Goal: Task Accomplishment & Management: Complete application form

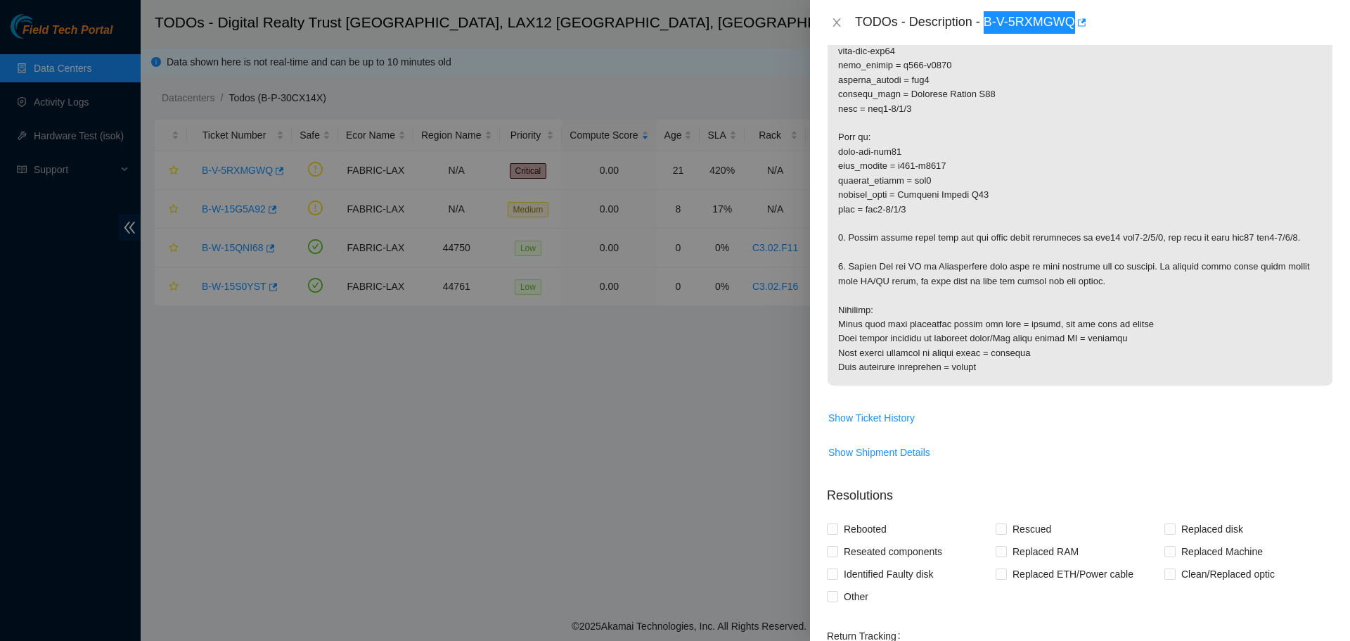
scroll to position [352, 0]
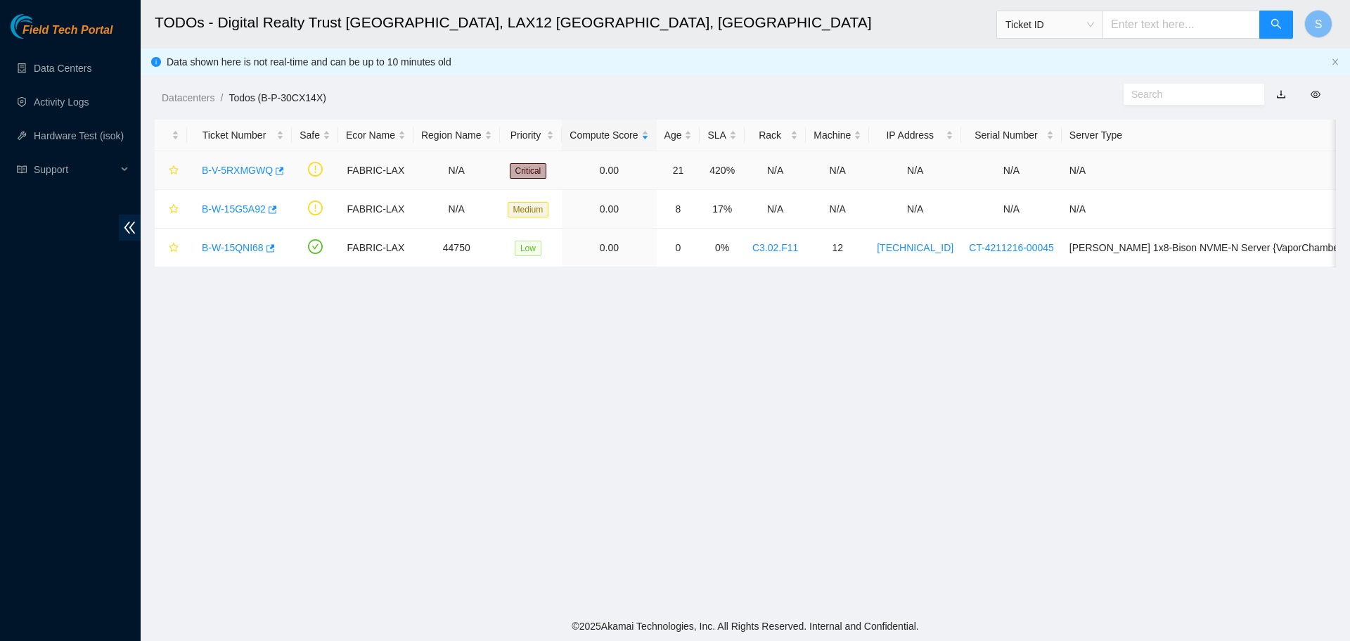
click at [229, 159] on div "B-V-5RXMGWQ" at bounding box center [239, 170] width 89 height 23
click at [228, 165] on link "B-V-5RXMGWQ" at bounding box center [237, 170] width 71 height 11
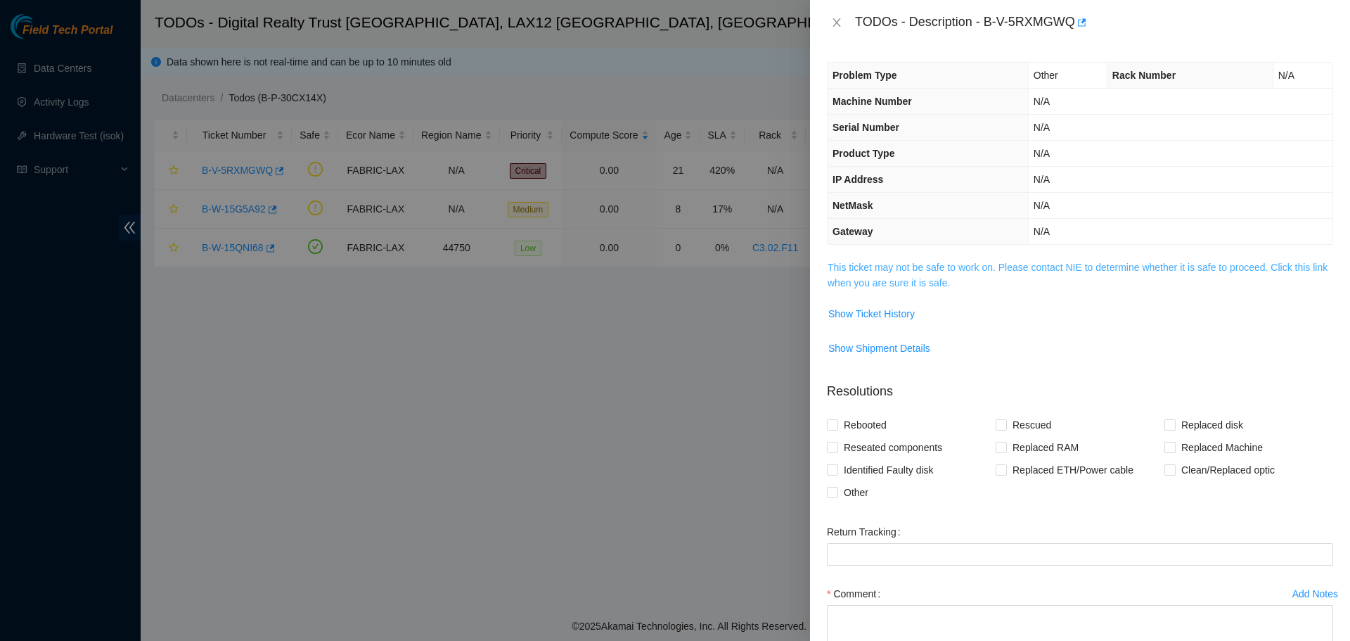
click at [924, 267] on link "This ticket may not be safe to work on. Please contact NIE to determine whether…" at bounding box center [1078, 275] width 500 height 27
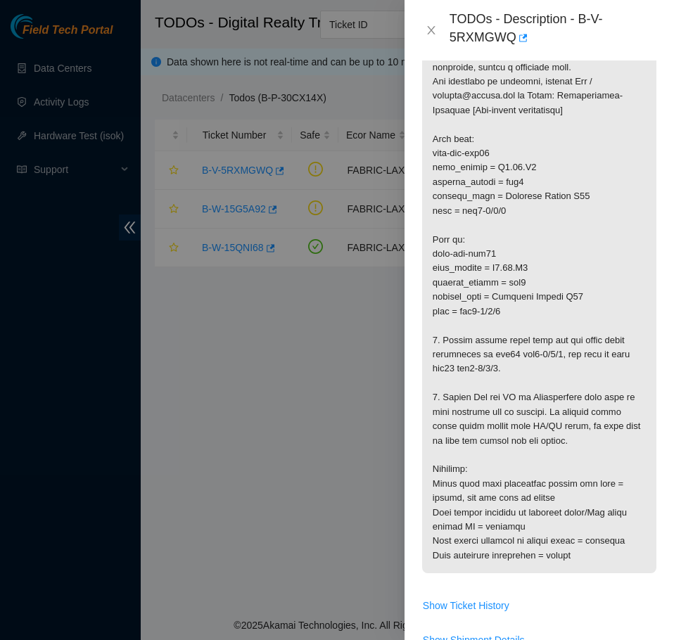
scroll to position [312, 0]
drag, startPoint x: 580, startPoint y: 22, endPoint x: 555, endPoint y: 39, distance: 30.8
click at [555, 39] on div "TODOs - Description - B-V-5RXMGWQ" at bounding box center [552, 30] width 207 height 38
copy div "B-V-5RXMGWQ"
click at [426, 34] on icon "close" at bounding box center [431, 30] width 11 height 11
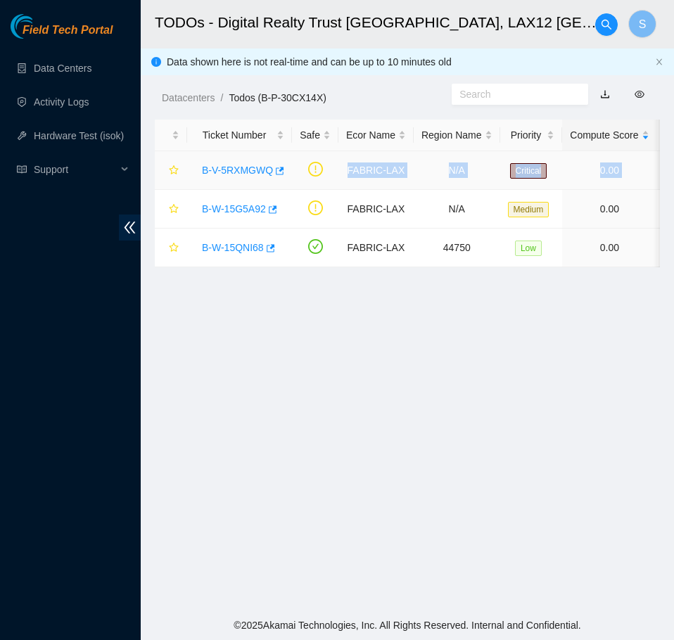
scroll to position [0, 697]
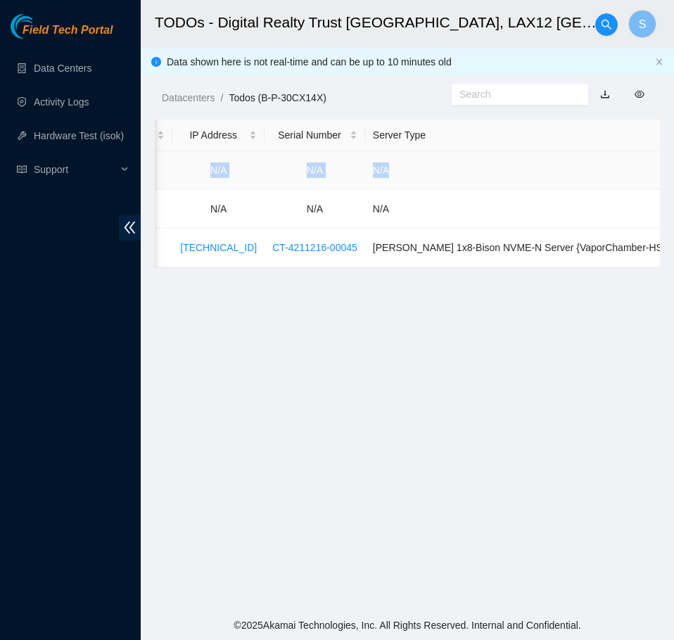
drag, startPoint x: 338, startPoint y: 172, endPoint x: 561, endPoint y: 172, distance: 223.0
click at [561, 172] on tr "B-V-5RXMGWQ FABRIC-LAX N/A Critical 0.00 21 420% N/A N/A N/A N/A N/A" at bounding box center [108, 170] width 1300 height 39
copy tr "FABRIC-LAX N/A Critical 0.00 21 420% N/A N/A N/A N/A N/A"
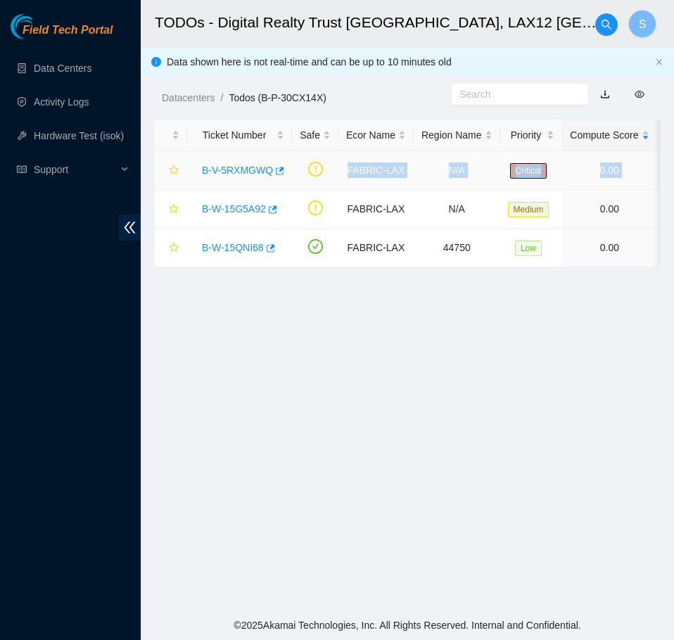
click at [253, 167] on link "B-V-5RXMGWQ" at bounding box center [237, 170] width 71 height 11
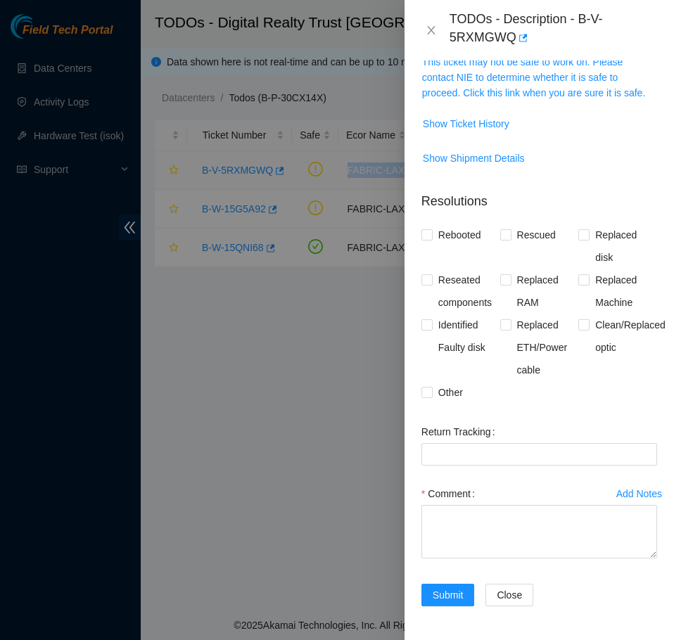
scroll to position [221, 0]
click at [529, 98] on link "This ticket may not be safe to work on. Please contact NIE to determine whether…" at bounding box center [533, 77] width 223 height 42
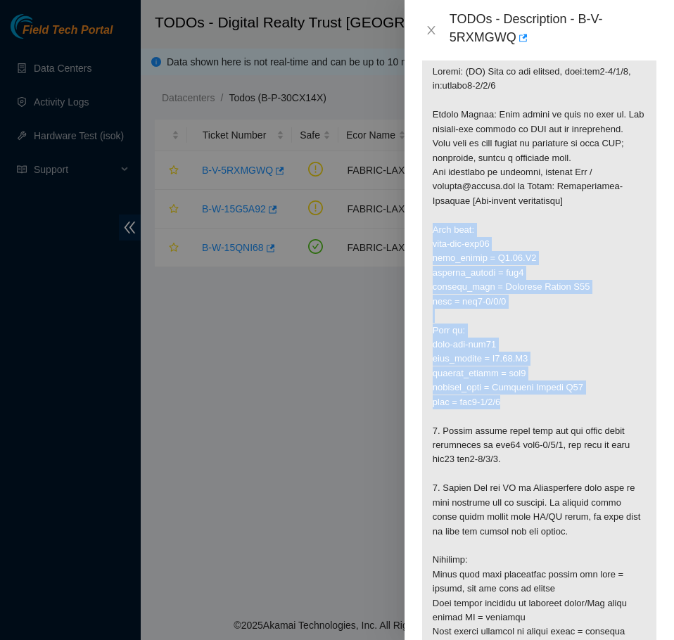
drag, startPoint x: 516, startPoint y: 430, endPoint x: 431, endPoint y: 265, distance: 185.3
click at [431, 265] on p at bounding box center [539, 359] width 234 height 610
copy p "Move from: dwdm-eqx-lax11 rack_number = C3.02.L2 machine_number = grv3 product_…"
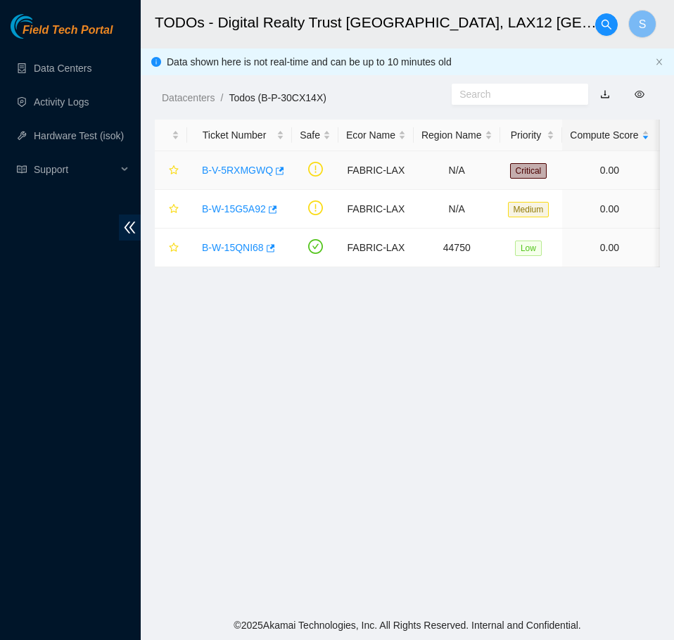
click at [248, 176] on link "B-V-5RXMGWQ" at bounding box center [237, 170] width 71 height 11
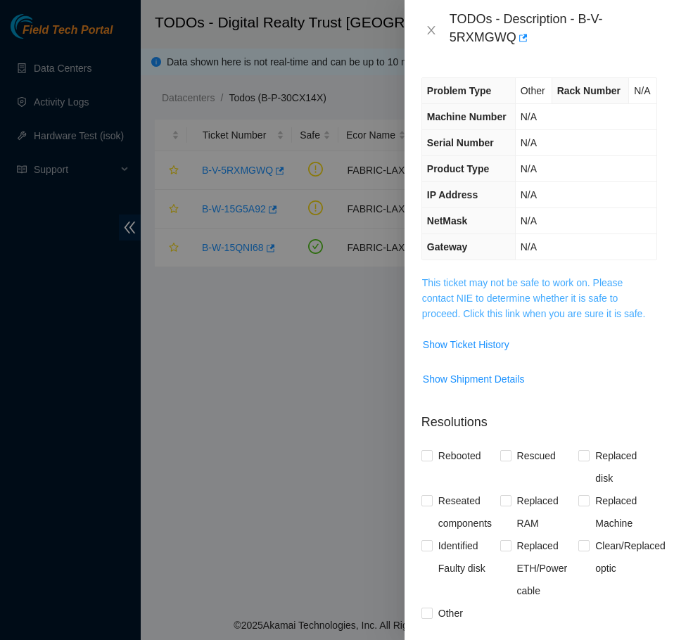
click at [551, 319] on link "This ticket may not be safe to work on. Please contact NIE to determine whether…" at bounding box center [533, 298] width 223 height 42
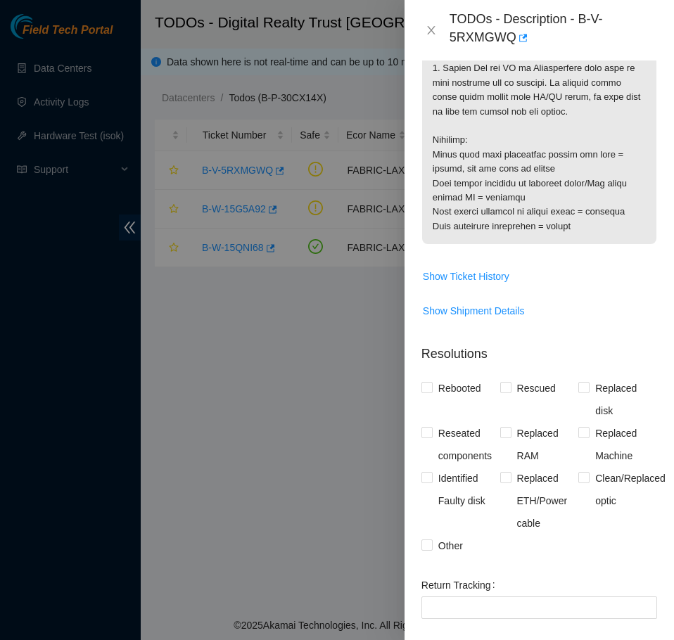
scroll to position [825, 0]
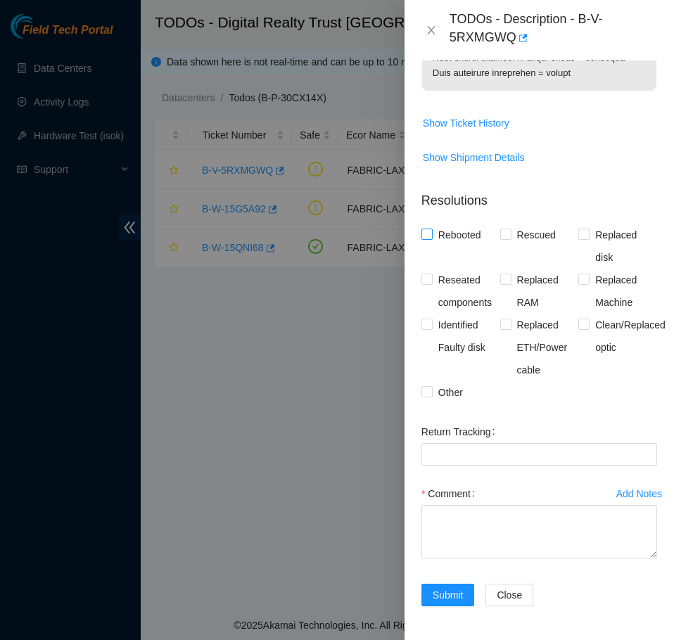
click at [463, 233] on span "Rebooted" at bounding box center [460, 235] width 54 height 23
click at [431, 233] on input "Rebooted" at bounding box center [426, 234] width 10 height 10
click at [458, 241] on span "Rebooted" at bounding box center [460, 235] width 54 height 23
click at [431, 238] on input "Rebooted" at bounding box center [426, 234] width 10 height 10
checkbox input "false"
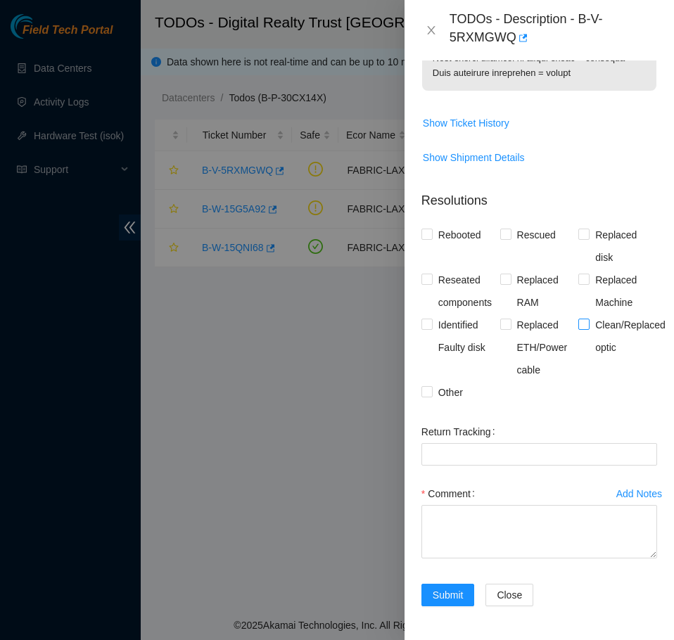
click at [625, 323] on span "Clean/Replaced optic" at bounding box center [630, 336] width 82 height 45
click at [588, 323] on input "Clean/Replaced optic" at bounding box center [583, 324] width 10 height 10
checkbox input "true"
click at [446, 388] on span "Other" at bounding box center [451, 392] width 36 height 23
click at [431, 388] on input "Other" at bounding box center [426, 391] width 10 height 10
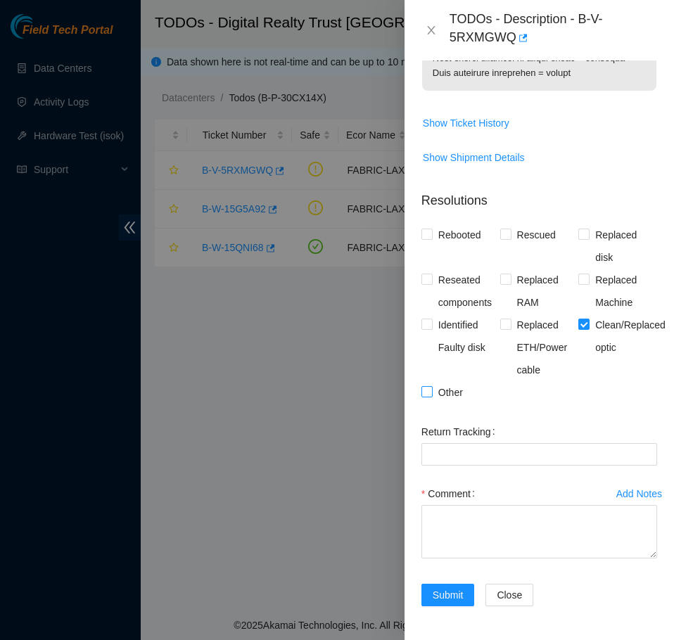
checkbox input "true"
click at [604, 337] on span "Clean/Replaced optic" at bounding box center [630, 336] width 82 height 45
click at [588, 328] on input "Clean/Replaced optic" at bounding box center [583, 324] width 10 height 10
checkbox input "false"
click at [528, 515] on textarea "Comment" at bounding box center [539, 531] width 236 height 53
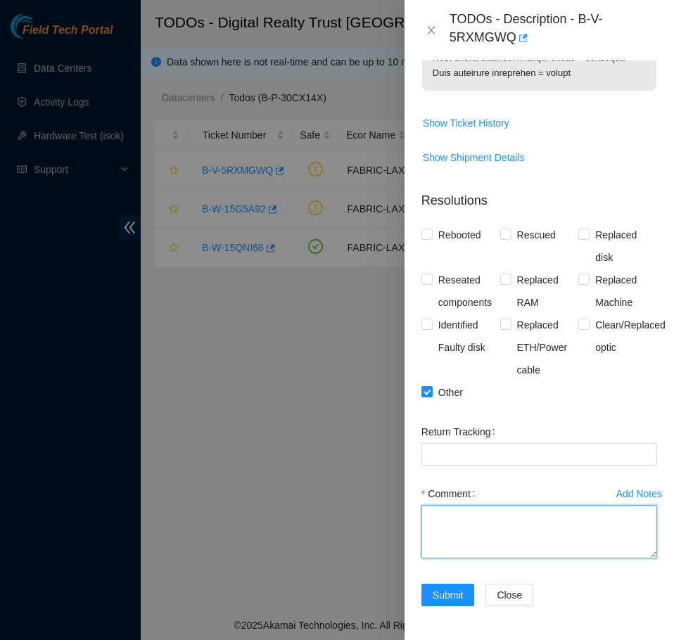
paste textarea "B-V-5RXMGWQ FABRIC-LAX N/A Critical 0.00 21 420% N/A N/A N/A N/A N/A Move from:…"
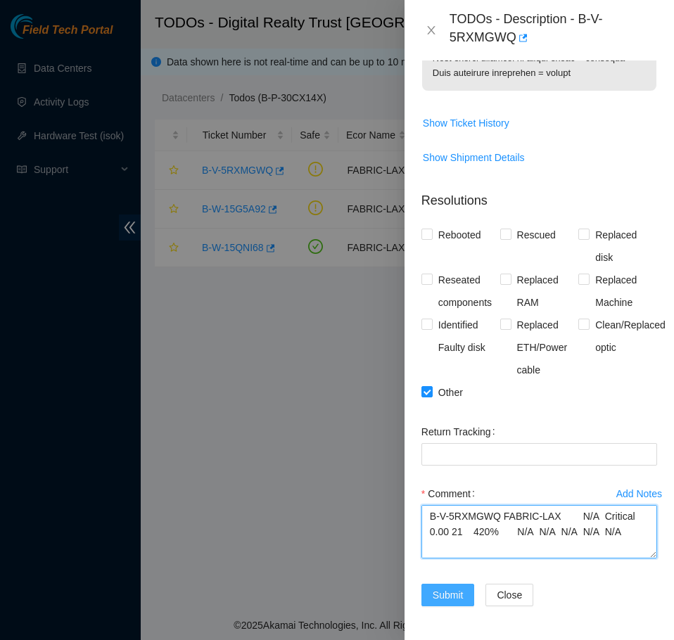
type textarea "B-V-5RXMGWQ FABRIC-LAX N/A Critical 0.00 21 420% N/A N/A N/A N/A N/A Move from:…"
click at [440, 594] on span "Submit" at bounding box center [448, 594] width 31 height 15
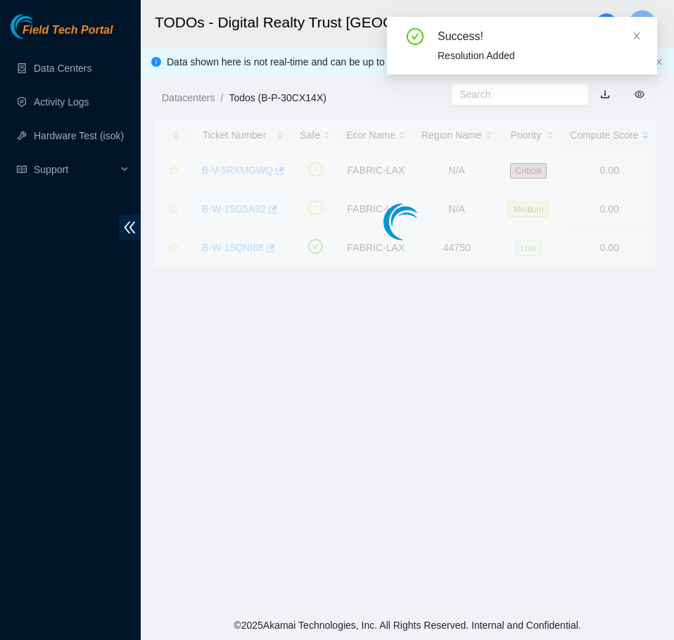
scroll to position [236, 0]
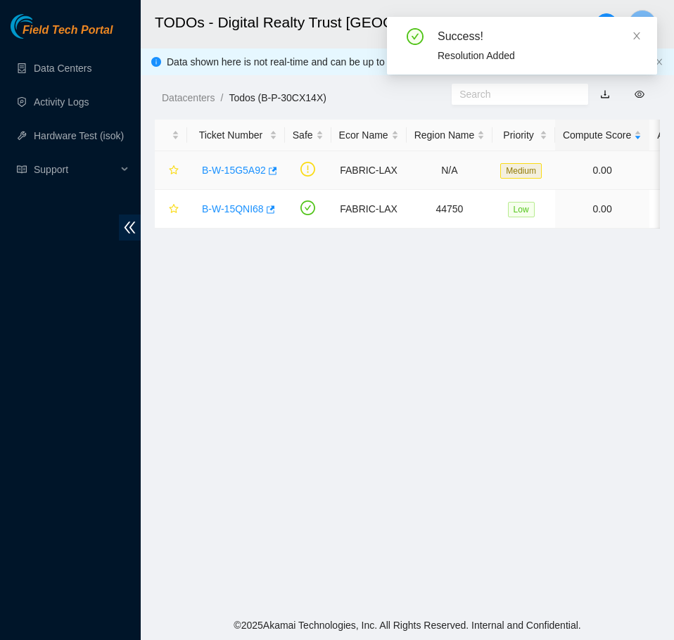
click at [198, 167] on div "B-W-15G5A92" at bounding box center [236, 170] width 82 height 23
click at [209, 167] on link "B-W-15G5A92" at bounding box center [234, 170] width 64 height 11
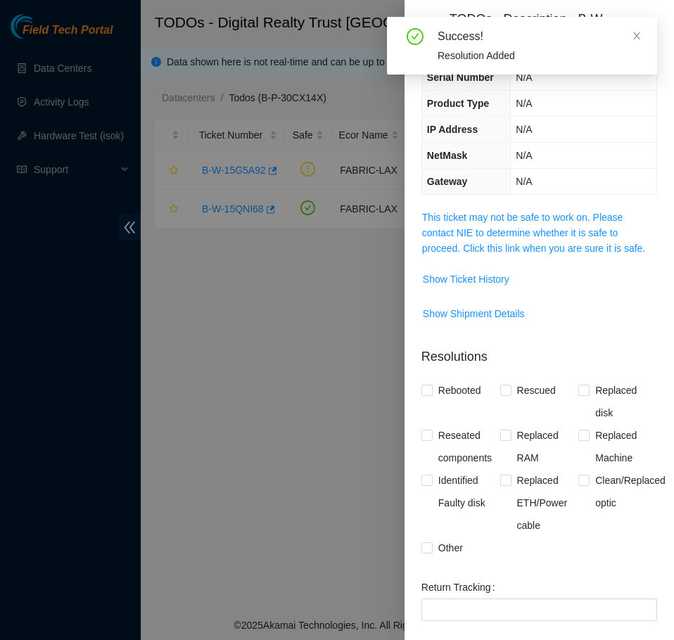
scroll to position [80, 0]
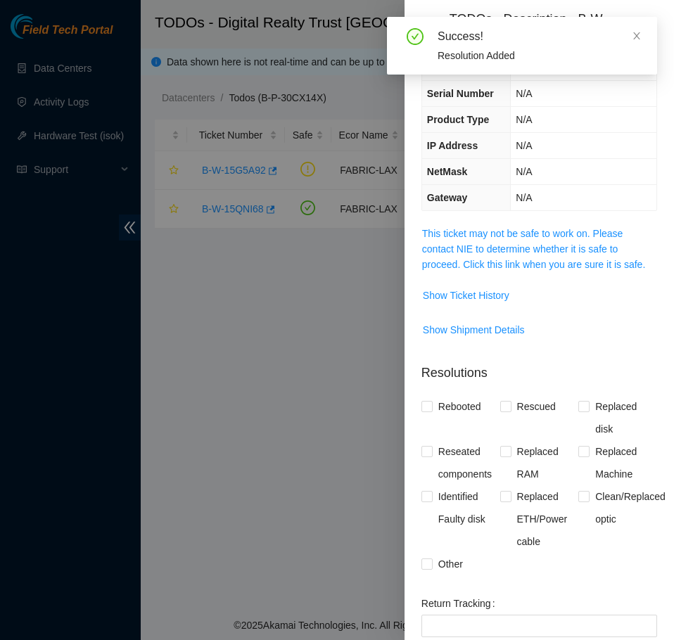
click at [564, 240] on span "This ticket may not be safe to work on. Please contact NIE to determine whether…" at bounding box center [539, 249] width 234 height 46
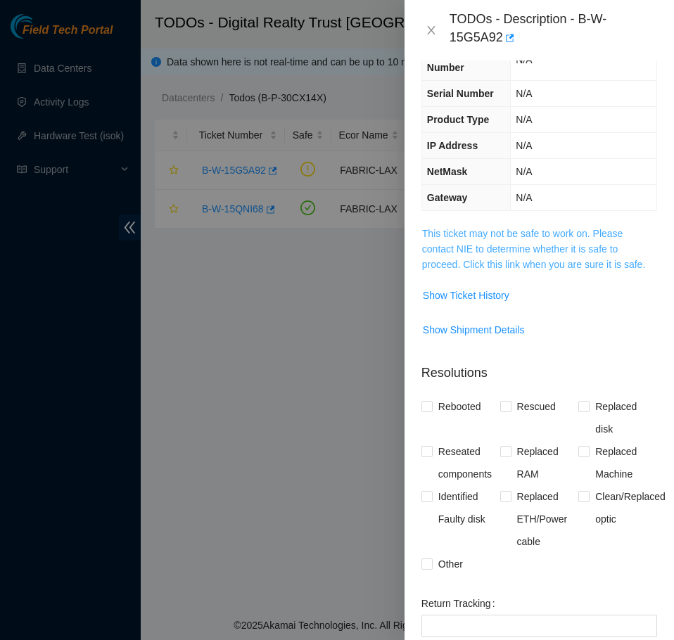
click at [564, 243] on link "This ticket may not be safe to work on. Please contact NIE to determine whether…" at bounding box center [533, 249] width 223 height 42
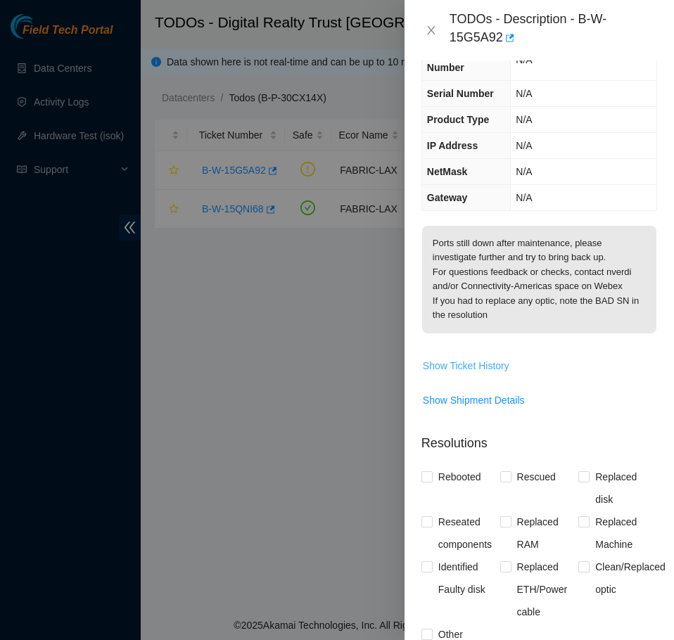
click at [489, 362] on span "Show Ticket History" at bounding box center [466, 365] width 87 height 15
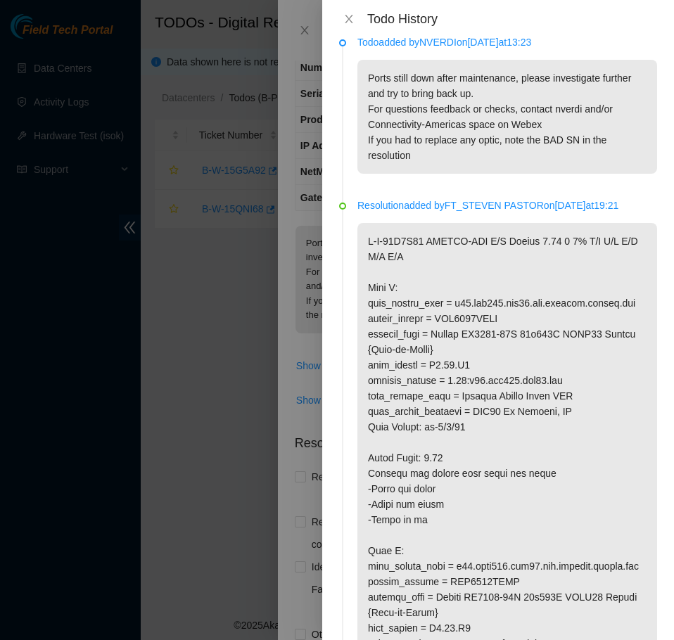
scroll to position [0, 0]
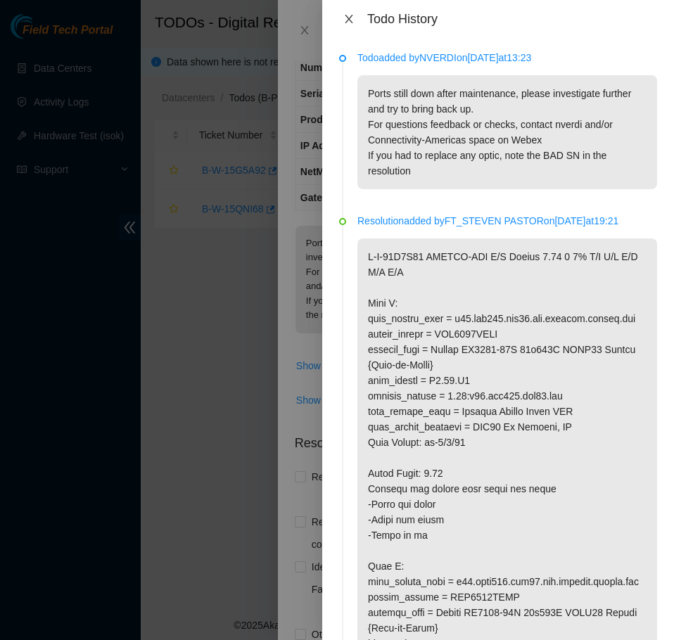
click at [343, 20] on icon "close" at bounding box center [348, 18] width 11 height 11
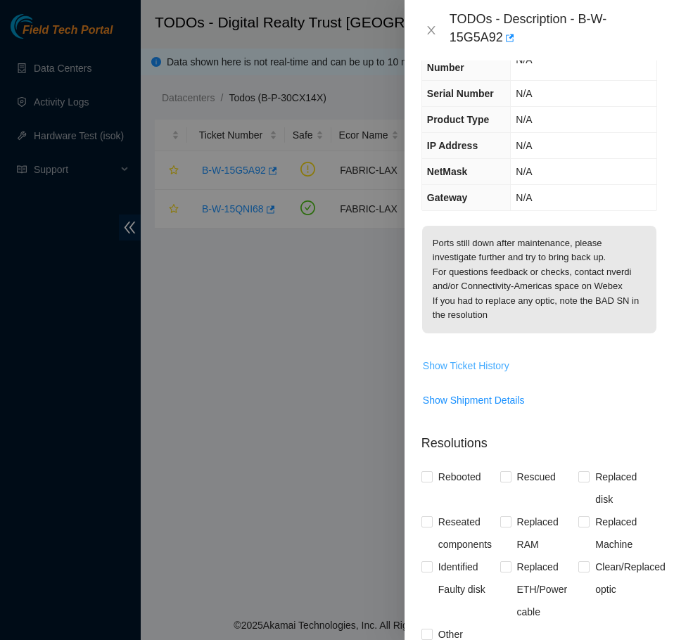
click at [475, 367] on span "Show Ticket History" at bounding box center [466, 365] width 87 height 15
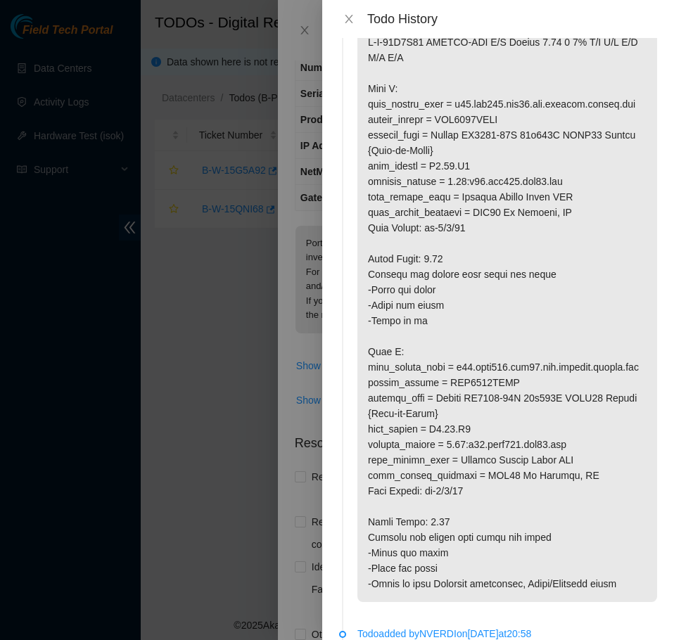
scroll to position [211, 0]
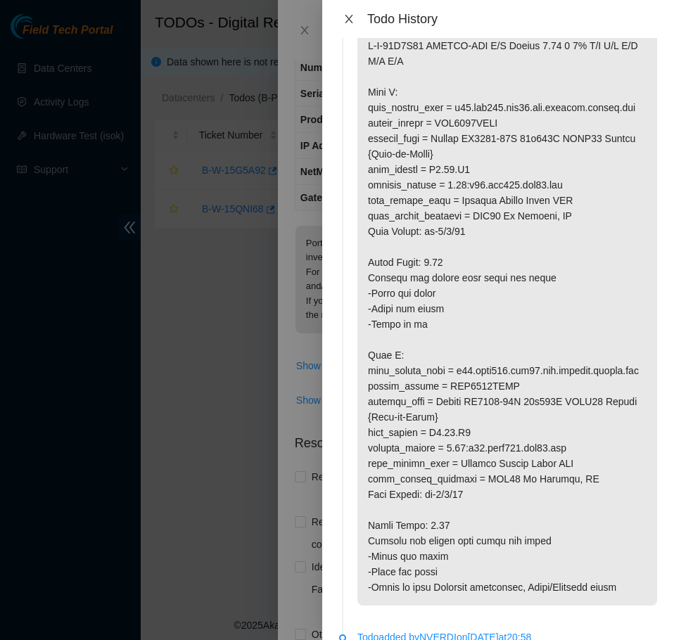
click at [357, 18] on button "Close" at bounding box center [349, 19] width 20 height 13
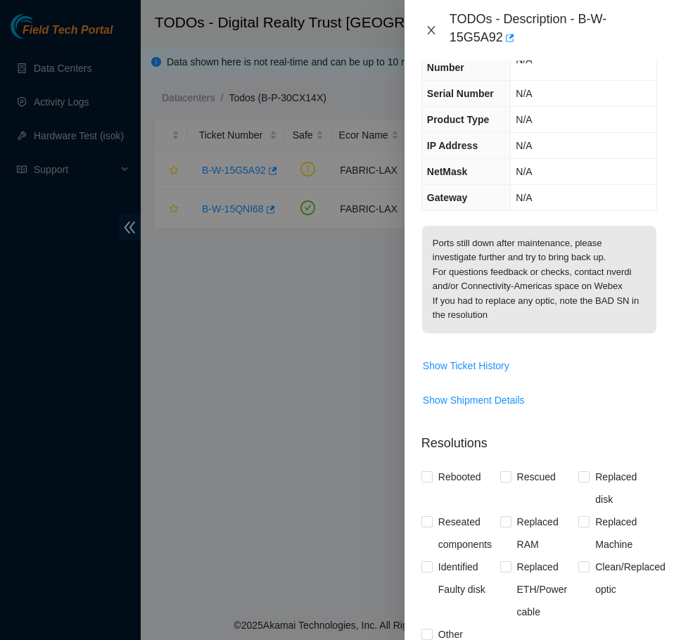
click at [432, 27] on icon "close" at bounding box center [431, 30] width 11 height 11
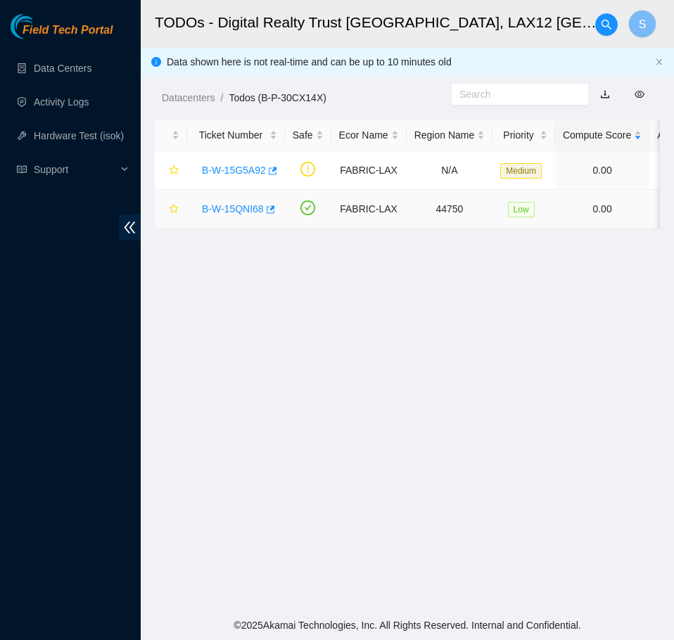
scroll to position [80, 0]
click at [241, 205] on link "B-W-15QNI68" at bounding box center [233, 208] width 62 height 11
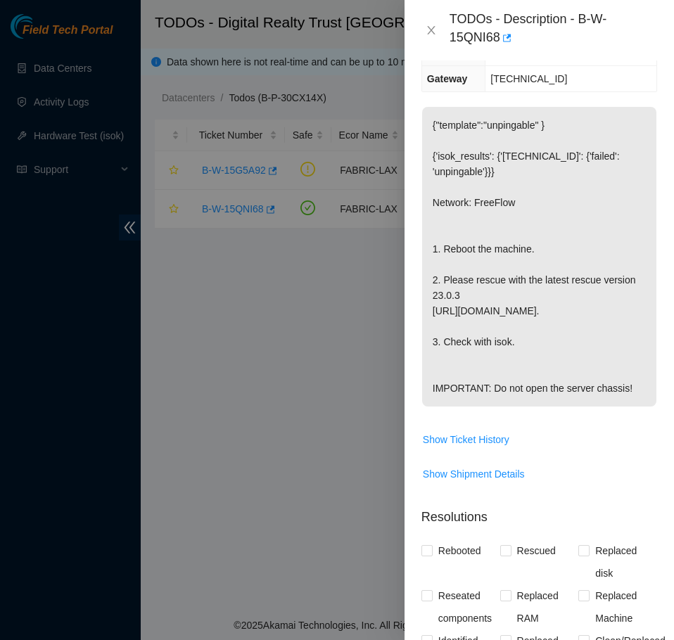
scroll to position [291, 0]
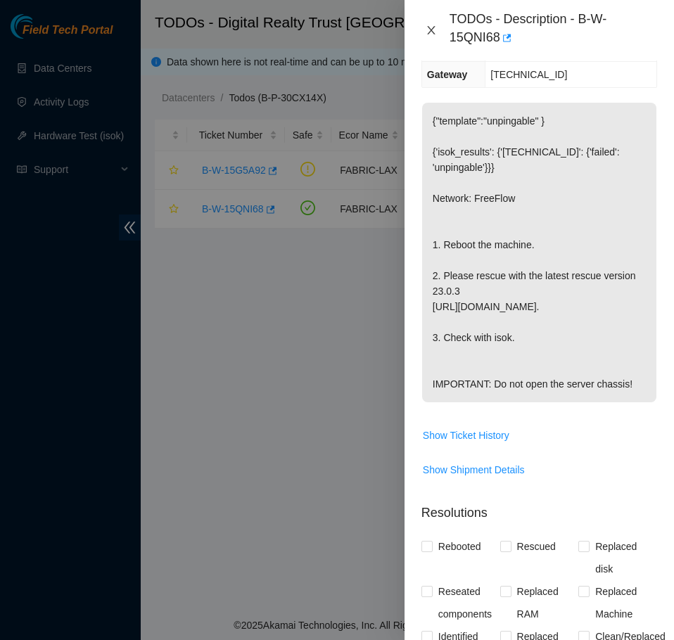
click at [433, 31] on icon "close" at bounding box center [431, 30] width 11 height 11
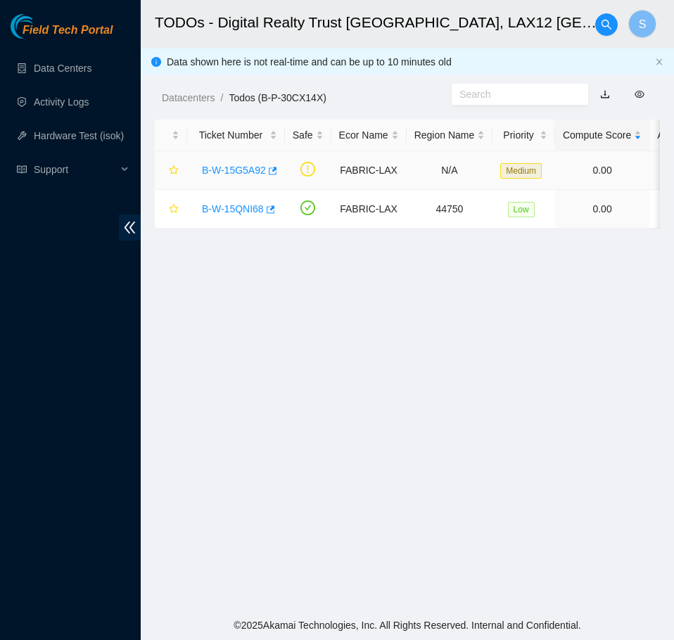
click at [242, 167] on link "B-W-15G5A92" at bounding box center [234, 170] width 64 height 11
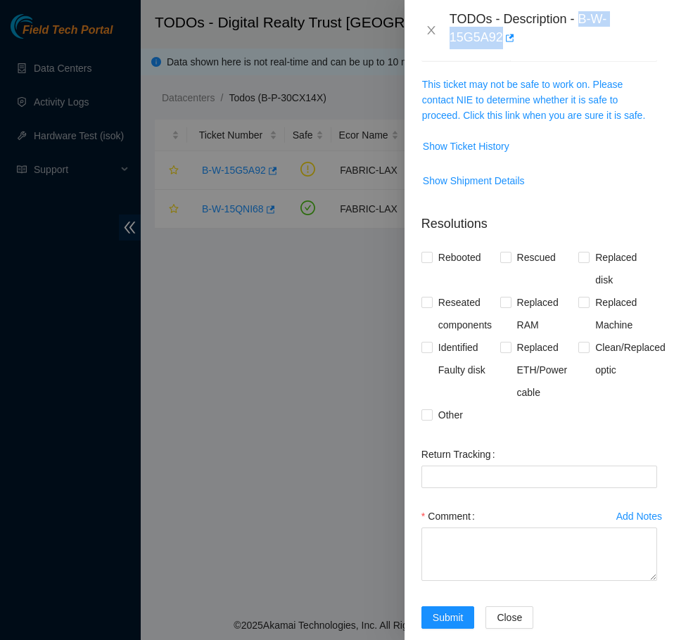
drag, startPoint x: 581, startPoint y: 23, endPoint x: 533, endPoint y: 44, distance: 52.3
click at [533, 44] on div "TODOs - Description - B-W-15G5A92" at bounding box center [552, 30] width 207 height 38
copy div "B-W-15G5A92"
click at [549, 114] on link "This ticket may not be safe to work on. Please contact NIE to determine whether…" at bounding box center [533, 100] width 223 height 42
